Goal: Task Accomplishment & Management: Complete application form

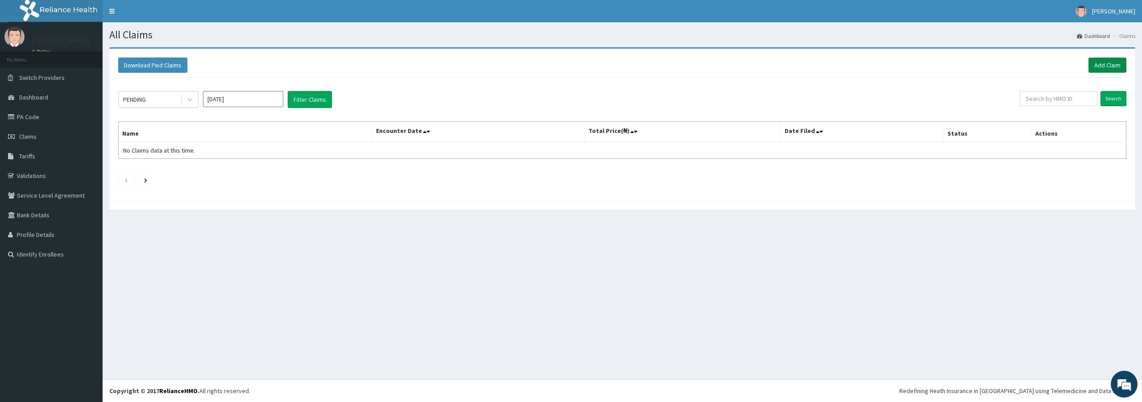
click at [1104, 68] on link "Add Claim" at bounding box center [1107, 65] width 38 height 15
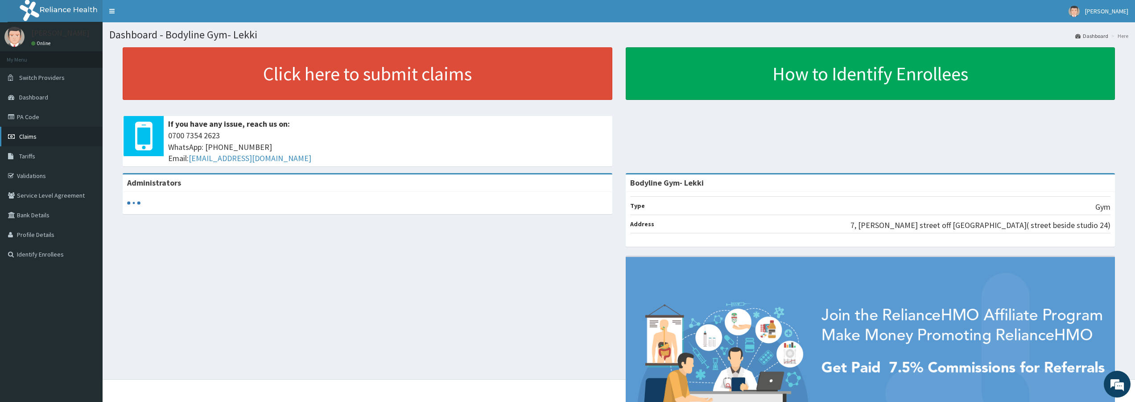
click at [35, 136] on span "Claims" at bounding box center [27, 136] width 17 height 8
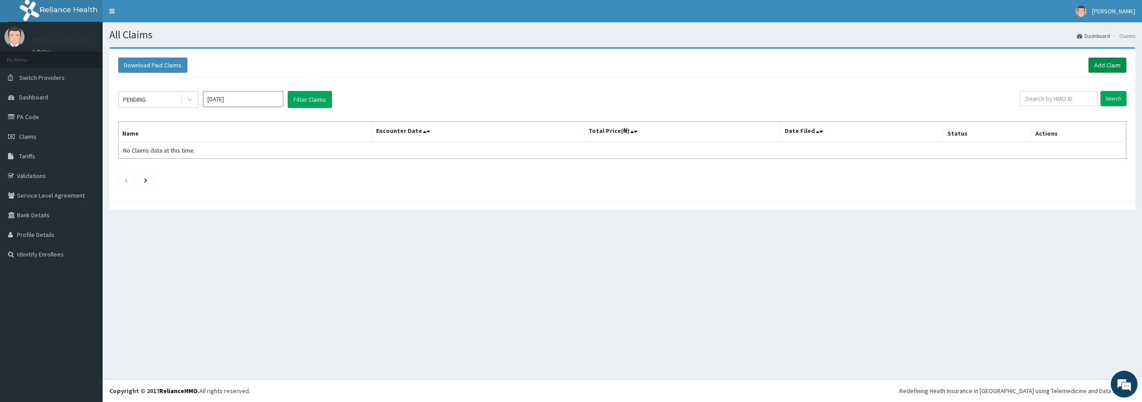
click at [1108, 67] on link "Add Claim" at bounding box center [1107, 65] width 38 height 15
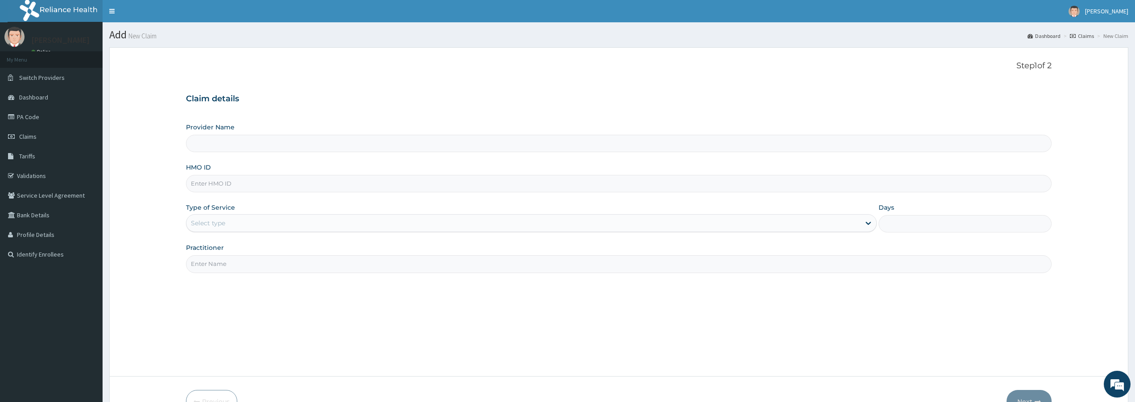
type input "Bodyline Gym- Lekki"
type input "1"
click at [265, 186] on input "HMO ID" at bounding box center [619, 183] width 866 height 17
type input "ENP/11627/A"
click at [231, 267] on input "Practitioner" at bounding box center [619, 263] width 866 height 17
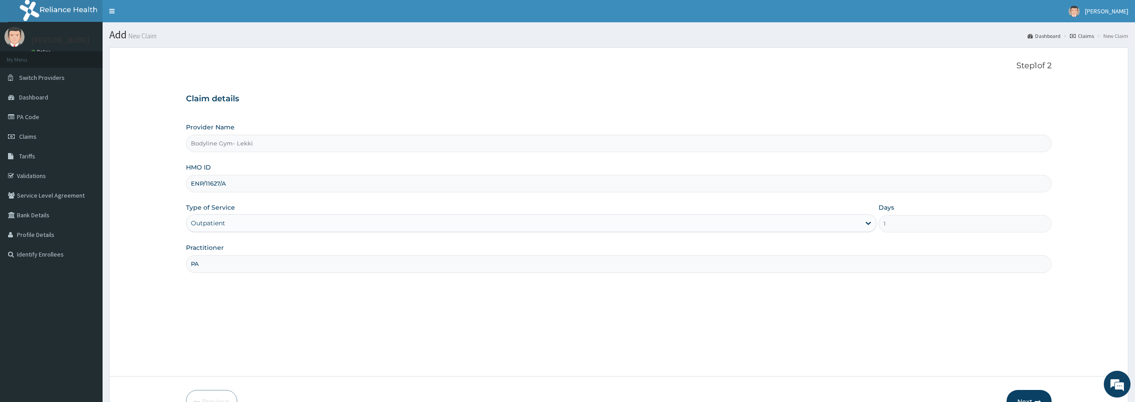
type input "P"
type input "BODYLINE"
click at [1039, 397] on button "Next" at bounding box center [1028, 401] width 45 height 23
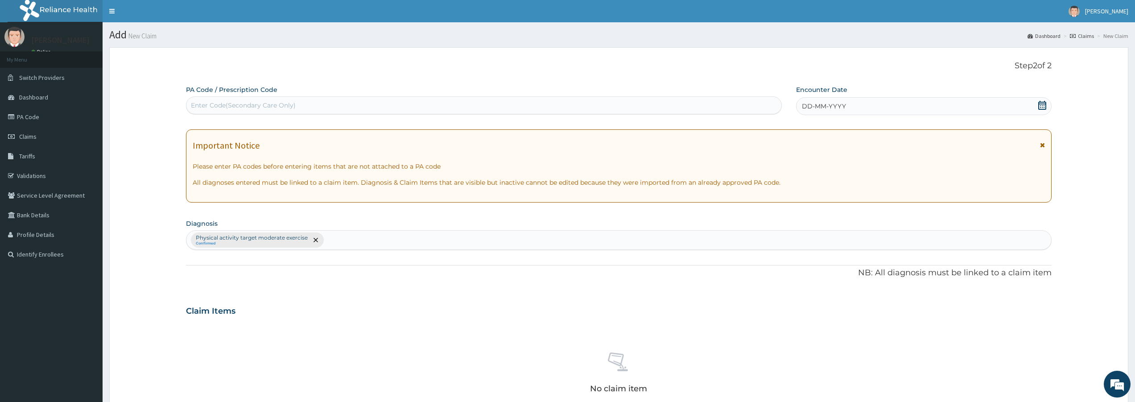
click at [296, 109] on div "Enter Code(Secondary Care Only)" at bounding box center [483, 105] width 595 height 14
type input "PA/EEF86B"
click at [915, 109] on div "DD-MM-YYYY" at bounding box center [924, 106] width 256 height 18
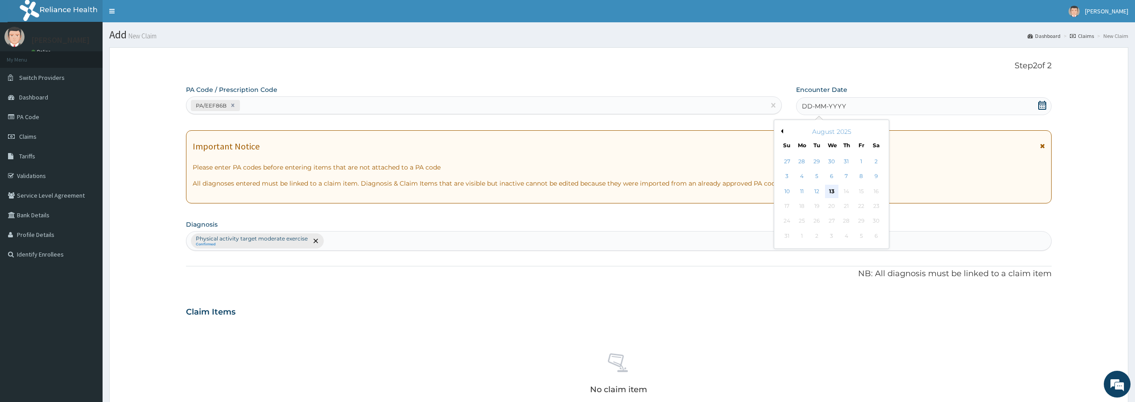
click at [833, 193] on div "13" at bounding box center [831, 191] width 13 height 13
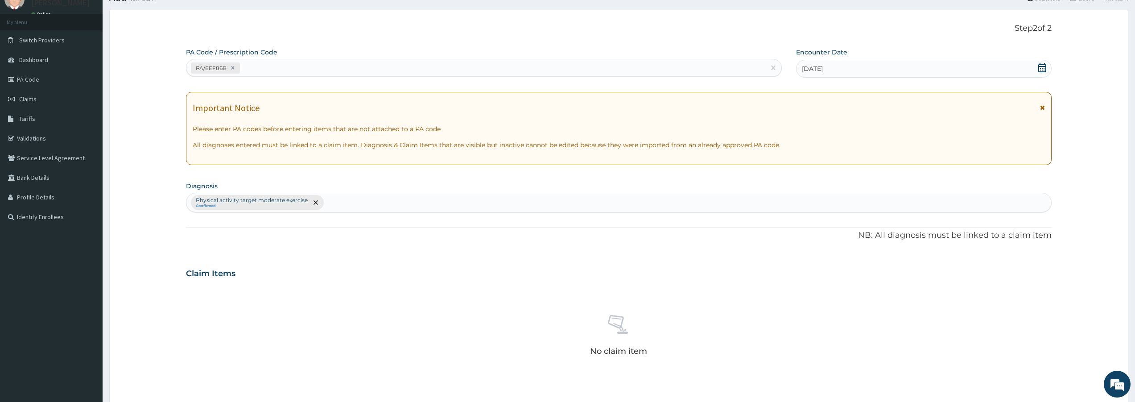
scroll to position [120, 0]
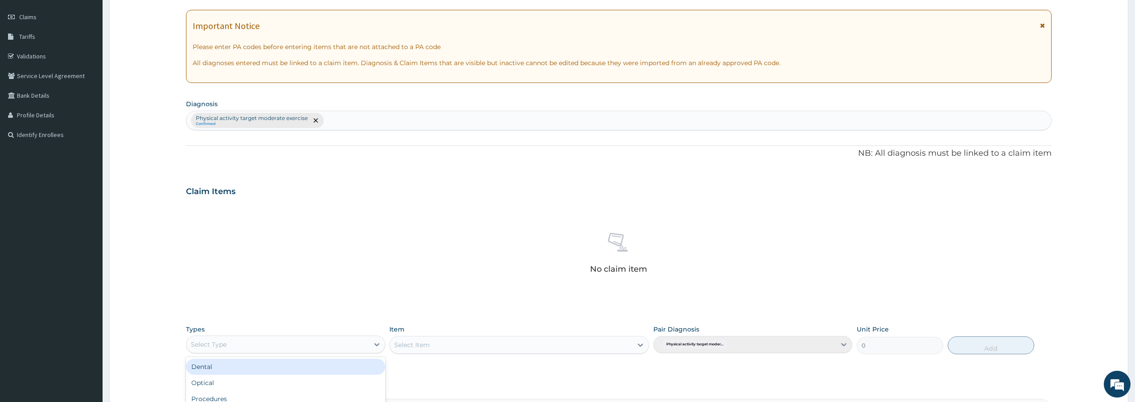
click at [348, 344] on div "Select Type" at bounding box center [277, 344] width 182 height 14
type input "GYM"
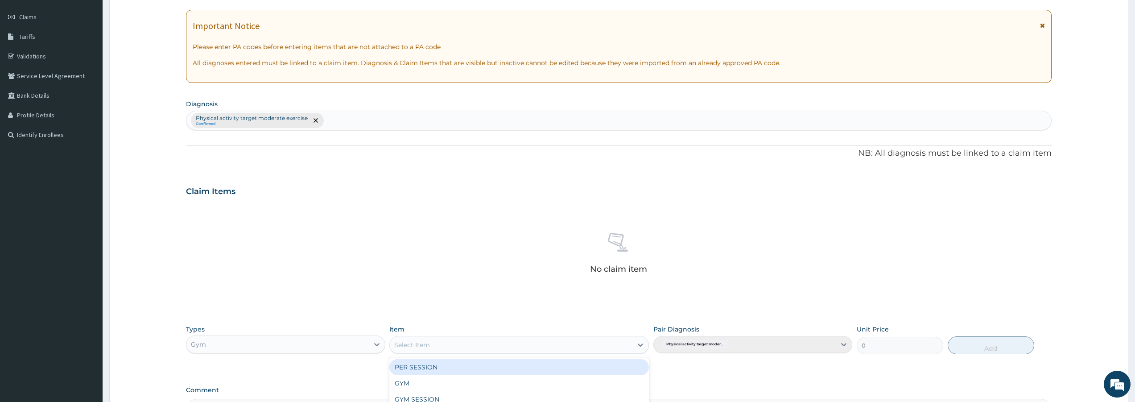
click at [469, 344] on div "Select Item" at bounding box center [511, 345] width 243 height 14
type input "GYM"
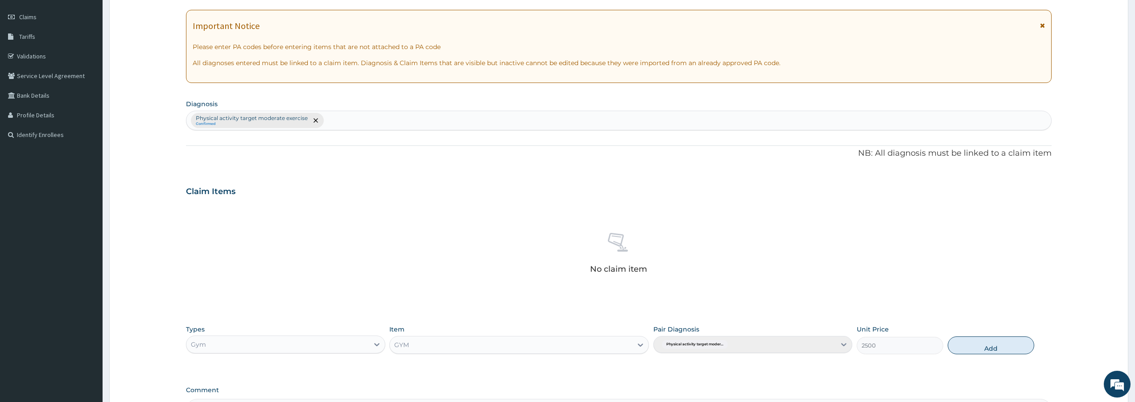
drag, startPoint x: 1009, startPoint y: 338, endPoint x: 1019, endPoint y: 341, distance: 10.9
click at [1010, 338] on button "Add" at bounding box center [991, 345] width 87 height 18
type input "0"
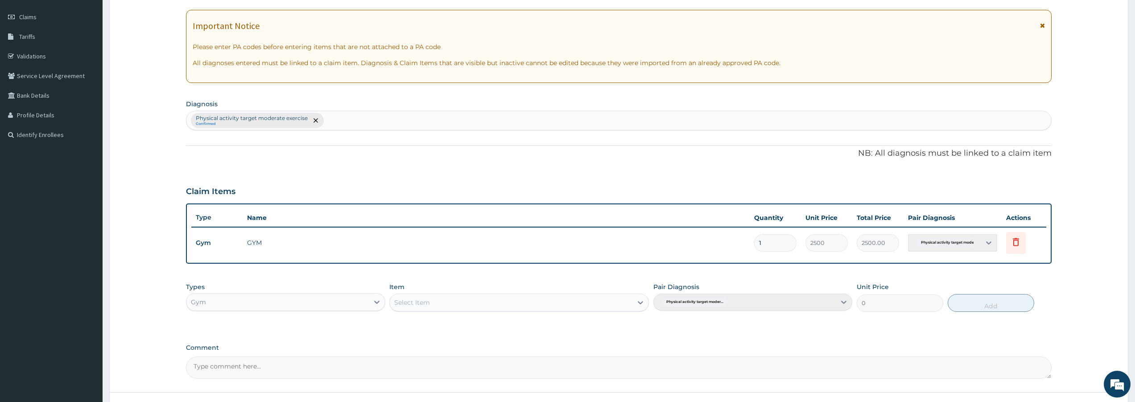
scroll to position [190, 0]
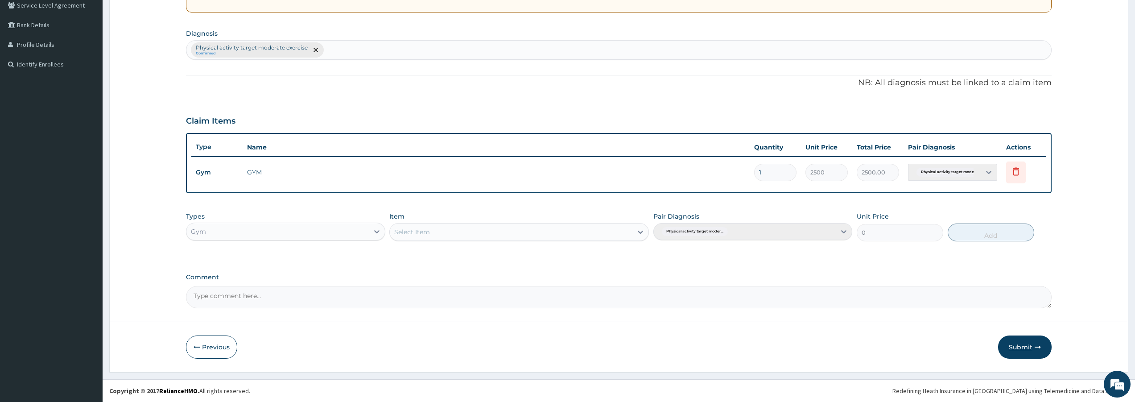
click at [1025, 352] on button "Submit" at bounding box center [1025, 346] width 54 height 23
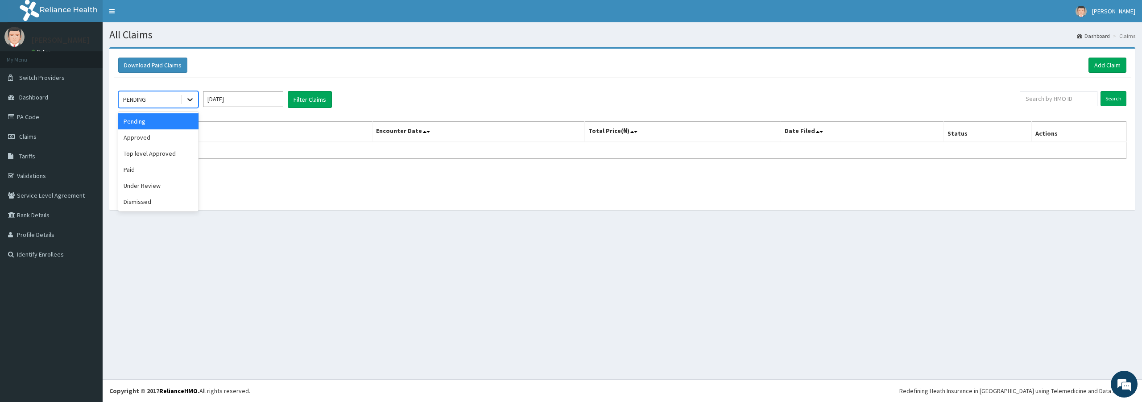
click at [191, 103] on icon at bounding box center [190, 99] width 9 height 9
click at [172, 135] on div "Approved" at bounding box center [158, 137] width 80 height 16
click at [309, 101] on button "Filter Claims" at bounding box center [310, 99] width 44 height 17
